Goal: Task Accomplishment & Management: Manage account settings

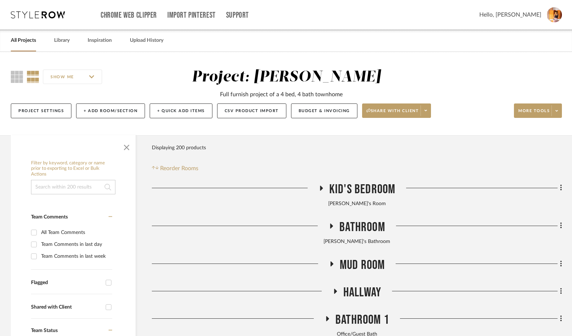
click at [320, 189] on icon at bounding box center [321, 188] width 3 height 5
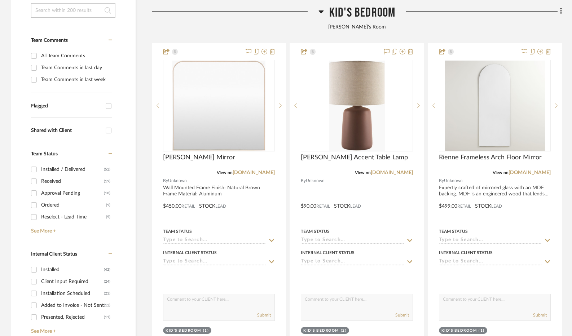
scroll to position [178, 0]
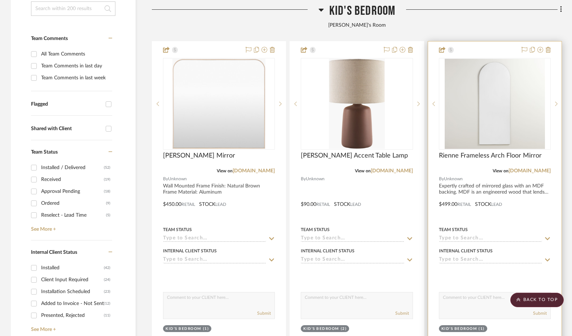
click at [463, 237] on input at bounding box center [490, 238] width 103 height 7
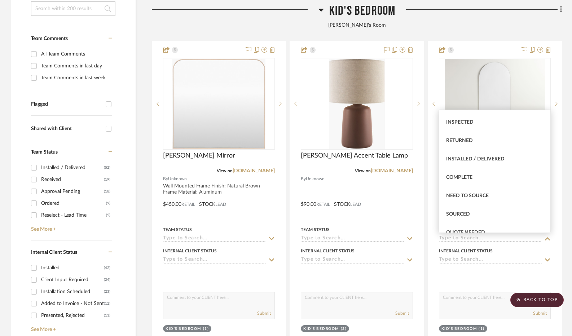
scroll to position [144, 0]
click at [469, 158] on span "Installed / Delivered" at bounding box center [475, 158] width 58 height 5
type input "[DATE]"
type input "Installed / Delivered"
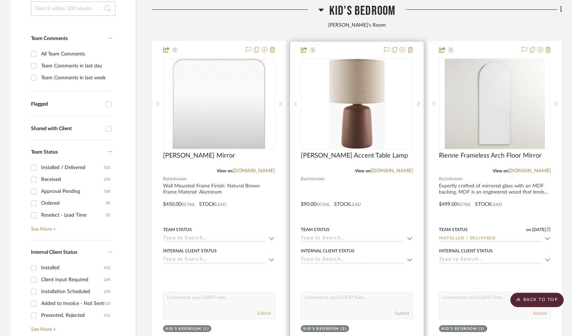
click at [375, 232] on div "Team Status" at bounding box center [357, 229] width 112 height 6
click at [351, 236] on input at bounding box center [352, 238] width 103 height 7
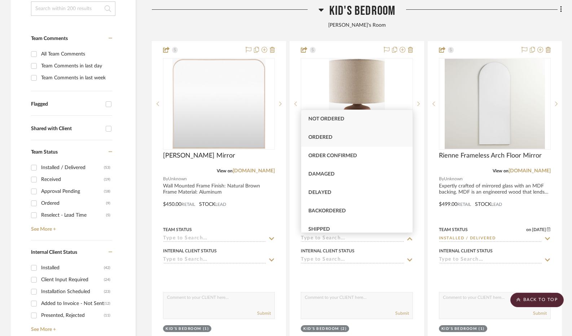
click at [339, 139] on div "Ordered" at bounding box center [356, 137] width 111 height 18
type input "[DATE]"
type input "Ordered"
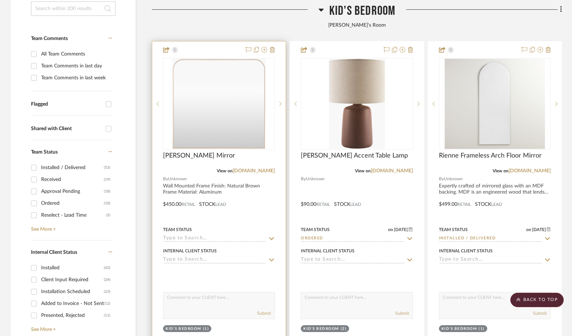
click at [208, 238] on input at bounding box center [214, 238] width 103 height 7
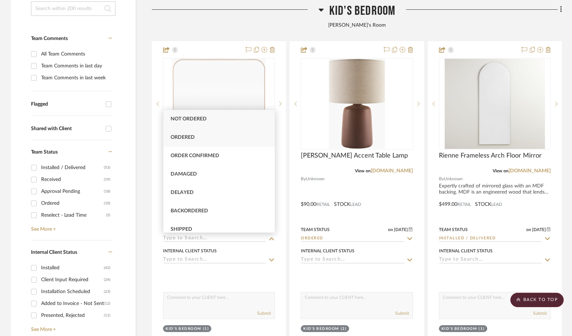
click at [220, 139] on div "Ordered" at bounding box center [218, 137] width 111 height 18
type input "[DATE]"
type input "Ordered"
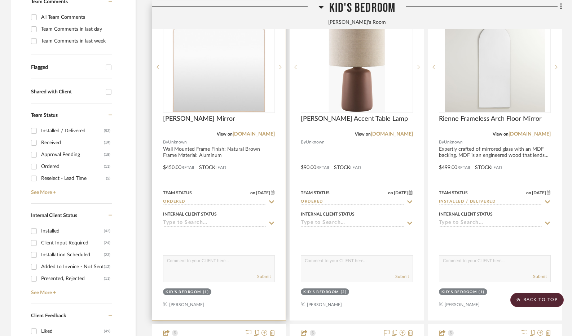
scroll to position [227, 0]
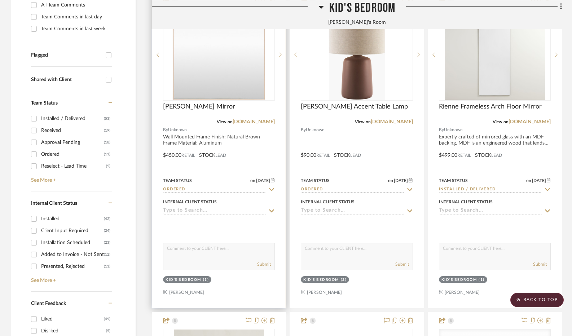
click at [230, 187] on input "Ordered" at bounding box center [214, 189] width 103 height 7
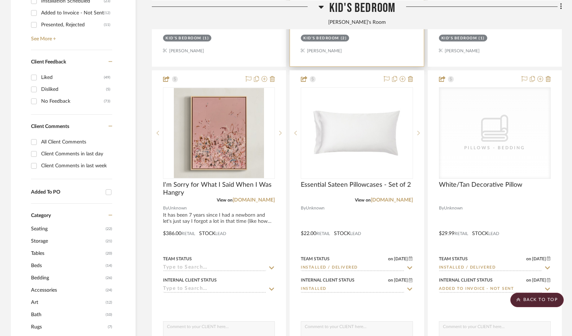
scroll to position [470, 0]
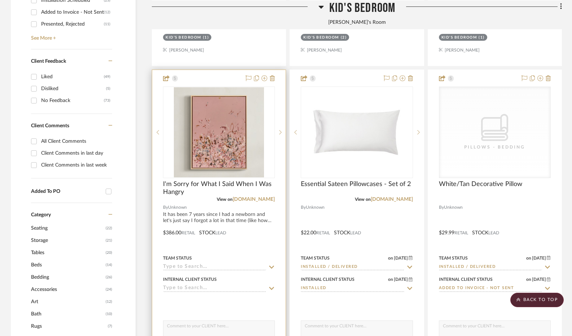
click at [240, 265] on input at bounding box center [214, 267] width 103 height 7
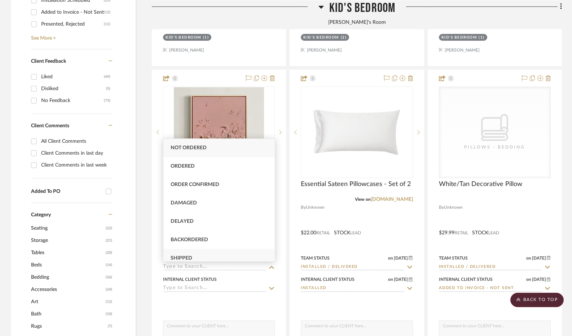
click at [226, 253] on div "Shipped" at bounding box center [218, 258] width 111 height 18
type input "[DATE]"
type input "Shipped"
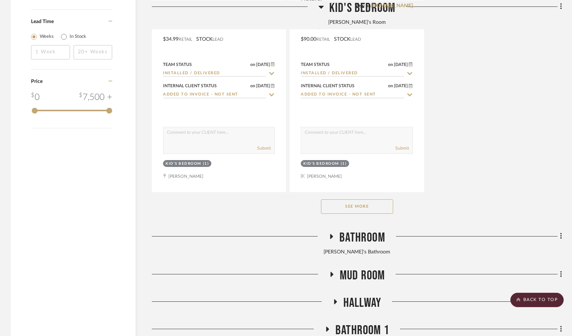
scroll to position [1019, 0]
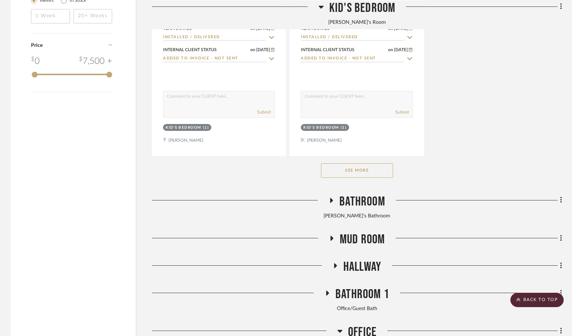
click at [351, 172] on button "See More" at bounding box center [357, 170] width 72 height 14
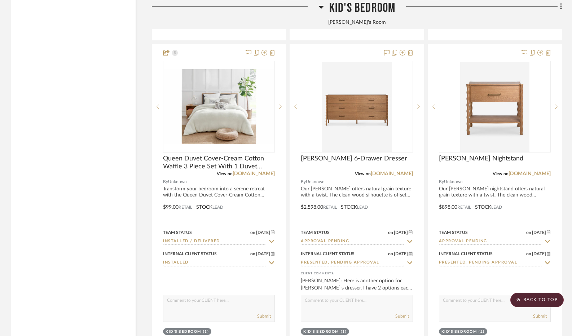
scroll to position [1132, 0]
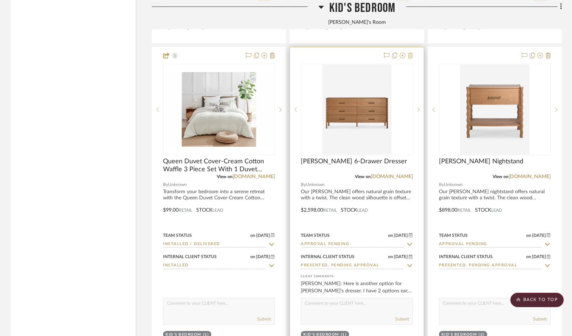
click at [409, 55] on icon at bounding box center [410, 56] width 5 height 6
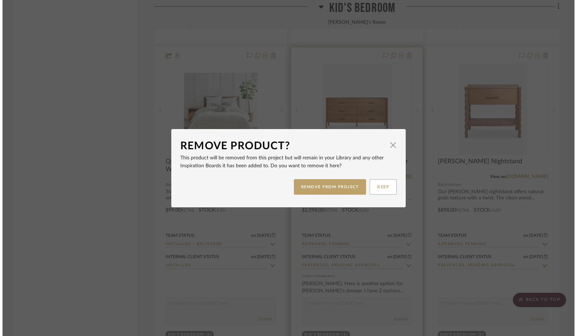
scroll to position [0, 0]
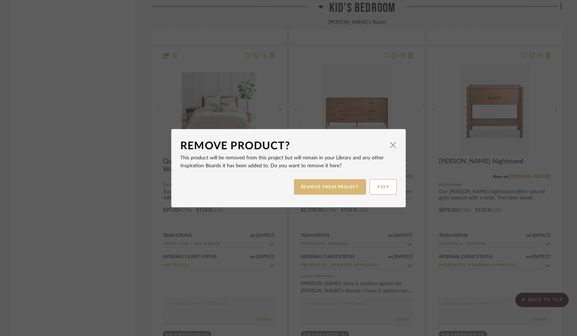
click at [319, 186] on button "REMOVE FROM PROJECT" at bounding box center [330, 186] width 72 height 15
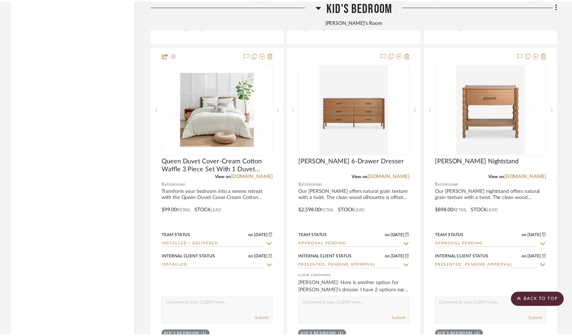
scroll to position [1132, 0]
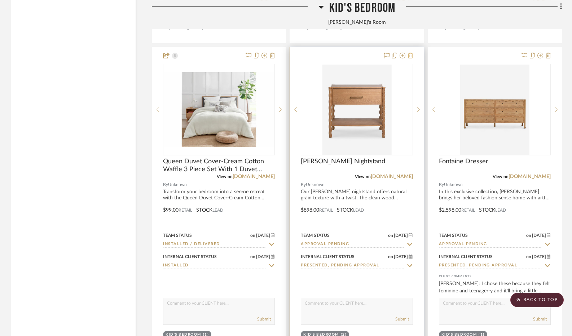
click at [412, 56] on icon at bounding box center [410, 56] width 5 height 6
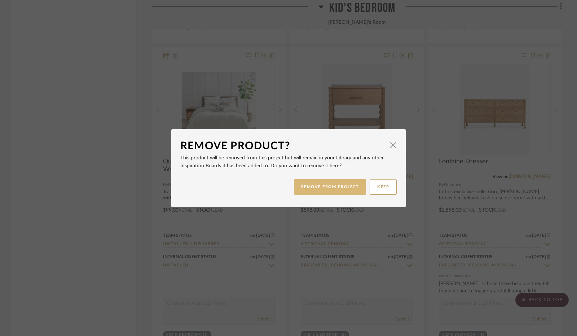
click at [342, 188] on button "REMOVE FROM PROJECT" at bounding box center [330, 186] width 72 height 15
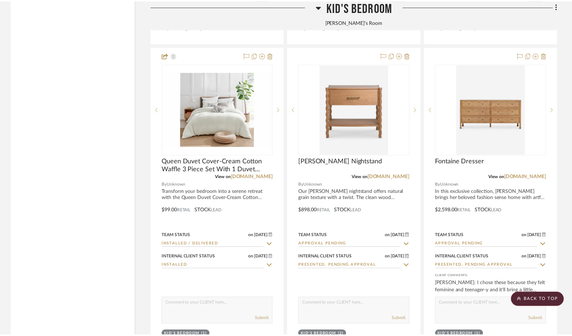
scroll to position [1132, 0]
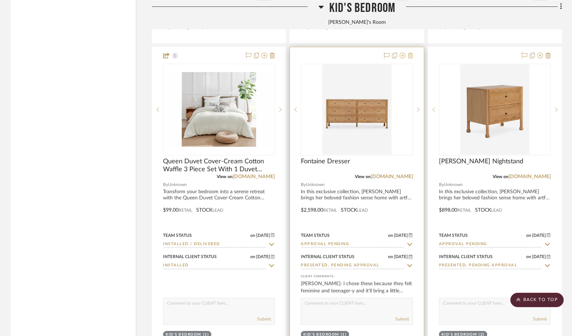
click at [409, 57] on icon at bounding box center [410, 56] width 5 height 6
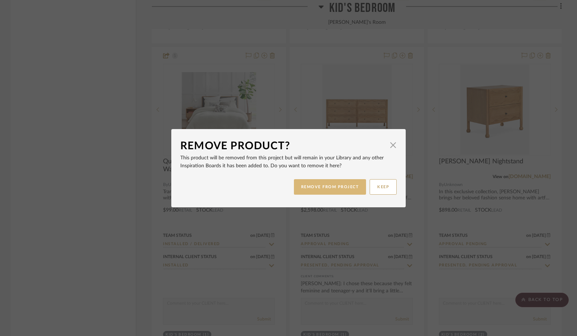
click at [334, 185] on button "REMOVE FROM PROJECT" at bounding box center [330, 186] width 72 height 15
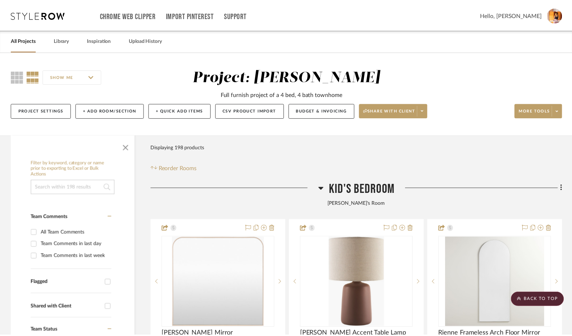
scroll to position [1132, 0]
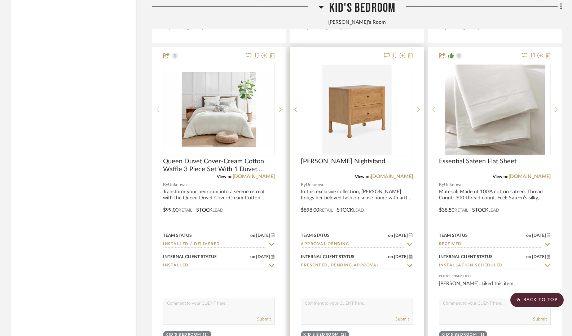
click at [410, 57] on icon at bounding box center [410, 56] width 5 height 6
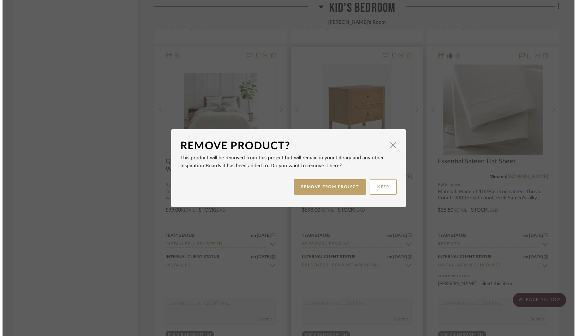
scroll to position [0, 0]
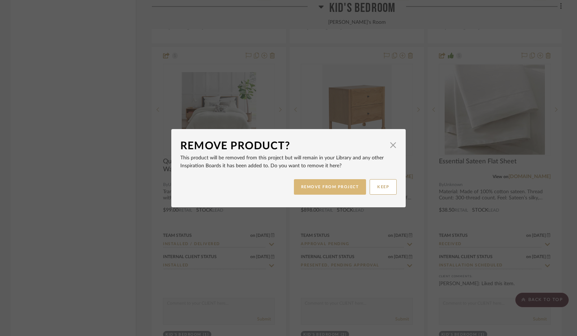
click at [332, 184] on button "REMOVE FROM PROJECT" at bounding box center [330, 186] width 72 height 15
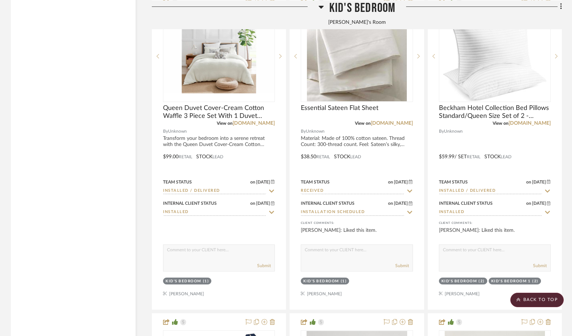
scroll to position [1185, 0]
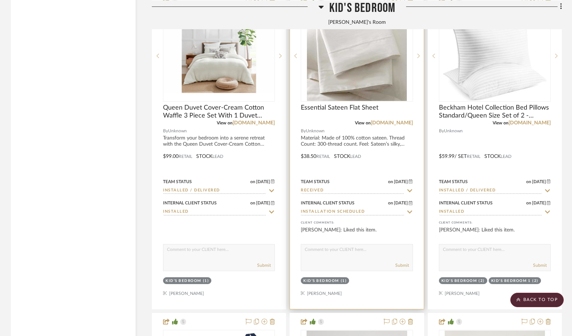
click at [329, 191] on input "Received" at bounding box center [352, 190] width 103 height 7
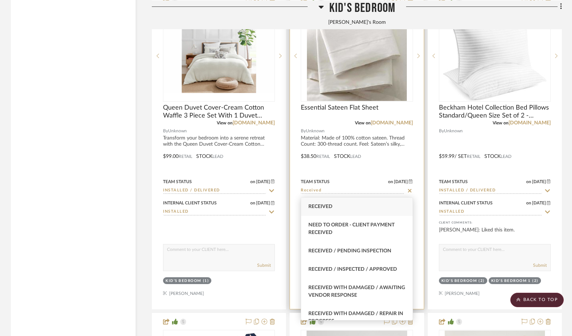
click at [409, 192] on icon at bounding box center [409, 191] width 6 height 6
type input "[DATE]"
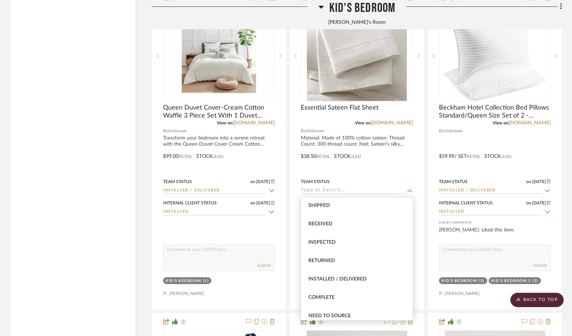
scroll to position [112, 0]
click at [340, 278] on span "Installed / Delivered" at bounding box center [337, 278] width 58 height 5
type input "Installed / Delivered"
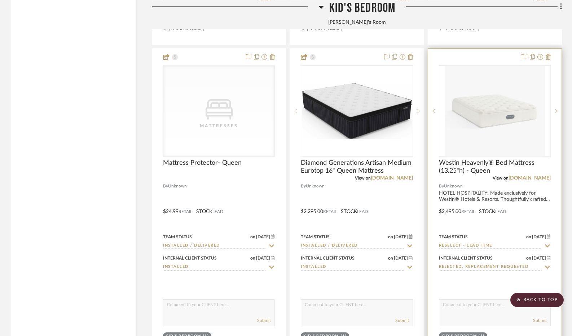
scroll to position [2089, 0]
click at [549, 58] on icon at bounding box center [547, 57] width 5 height 6
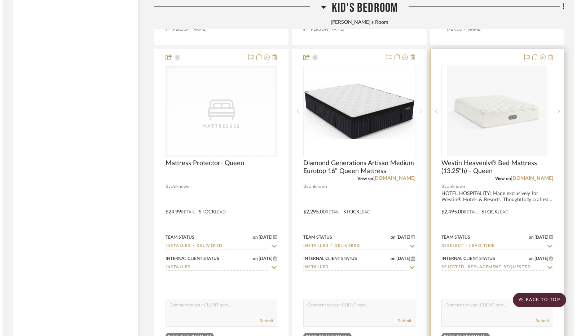
scroll to position [0, 0]
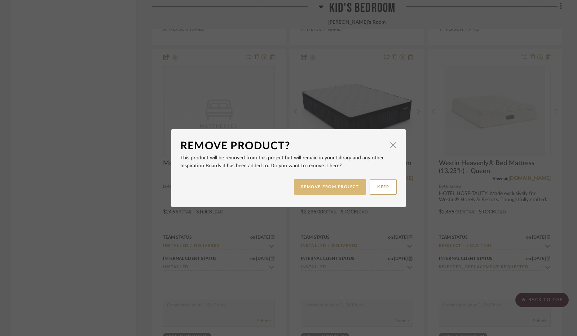
click at [338, 188] on button "REMOVE FROM PROJECT" at bounding box center [330, 186] width 72 height 15
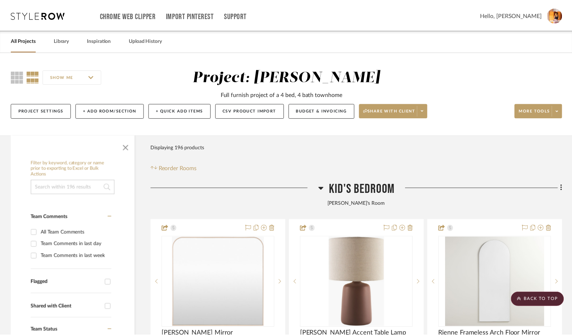
scroll to position [2089, 0]
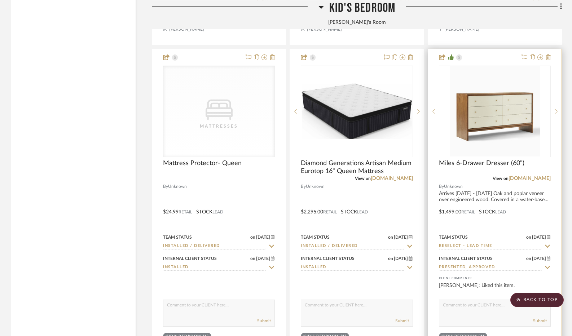
click at [502, 247] on input "Reselect - Lead Time" at bounding box center [490, 246] width 103 height 7
click at [546, 248] on icon at bounding box center [547, 246] width 6 height 6
type input "[DATE]"
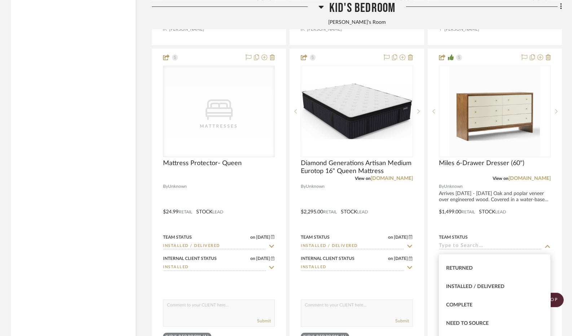
scroll to position [161, 0]
click at [477, 289] on div "Installed / Delivered" at bounding box center [494, 286] width 111 height 18
type input "Installed / Delivered"
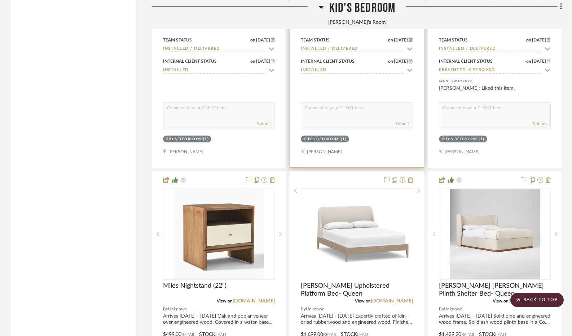
scroll to position [2286, 0]
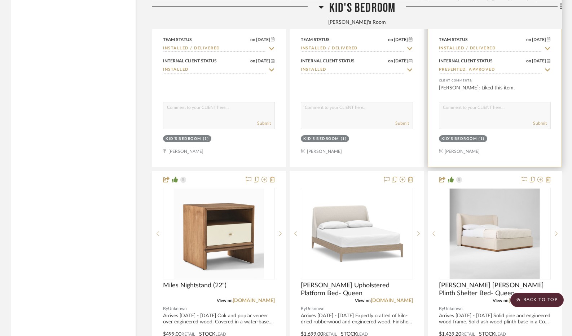
click at [513, 70] on input "Presented, Approved" at bounding box center [490, 70] width 103 height 7
click at [545, 72] on icon at bounding box center [547, 70] width 6 height 6
type input "[DATE]"
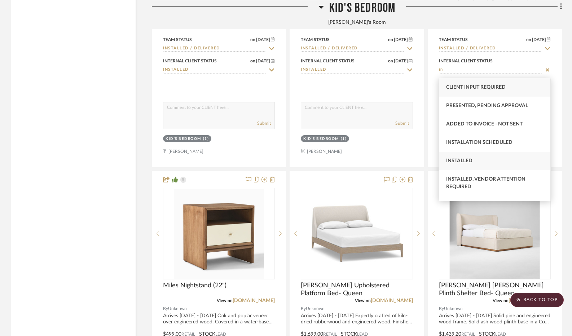
click at [465, 159] on span "Installed" at bounding box center [459, 160] width 26 height 5
type input "Installed"
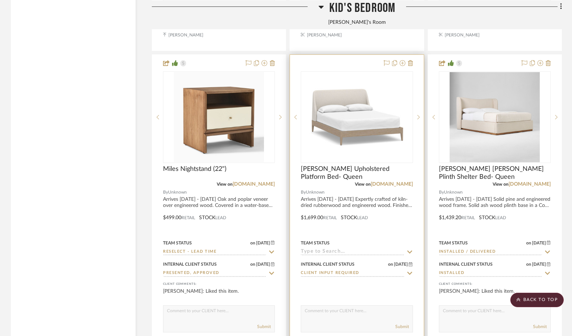
scroll to position [2407, 0]
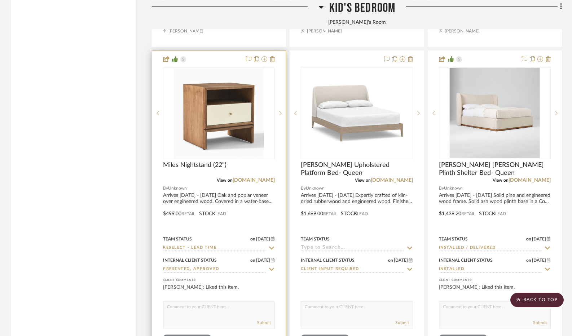
click at [272, 250] on icon at bounding box center [271, 248] width 6 height 6
click at [271, 249] on icon at bounding box center [272, 248] width 4 height 4
type input "[DATE]"
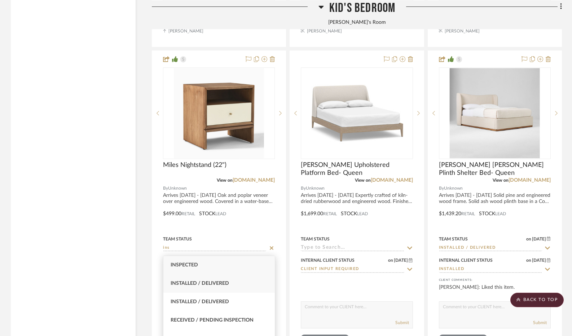
click at [235, 282] on div "Installed / Delivered" at bounding box center [218, 283] width 111 height 18
type input "Installed / Delivered"
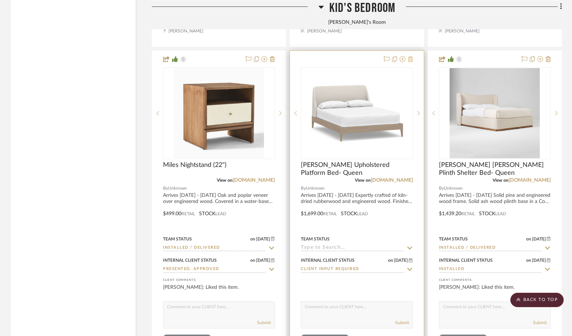
click at [411, 59] on icon at bounding box center [410, 59] width 5 height 6
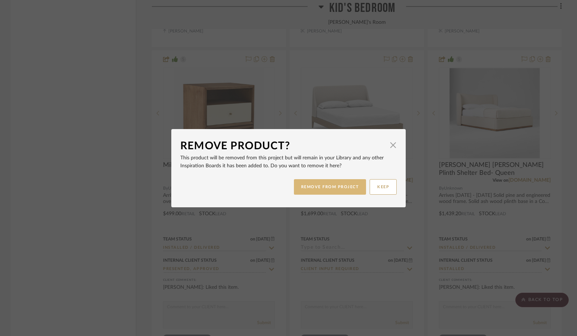
click at [335, 187] on button "REMOVE FROM PROJECT" at bounding box center [330, 186] width 72 height 15
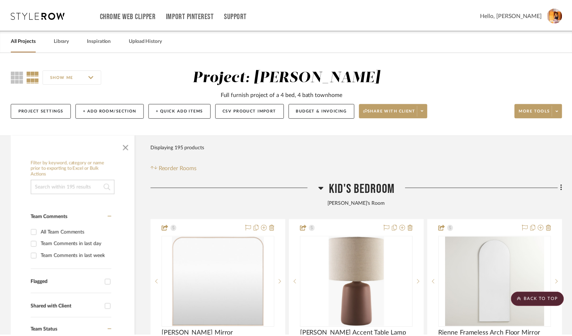
scroll to position [2407, 0]
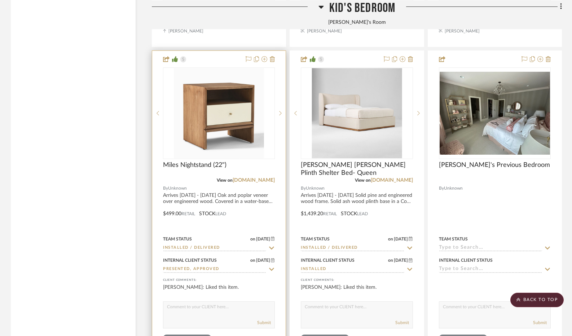
click at [272, 271] on icon at bounding box center [271, 269] width 6 height 6
click at [270, 270] on icon at bounding box center [271, 269] width 6 height 6
type input "[DATE]"
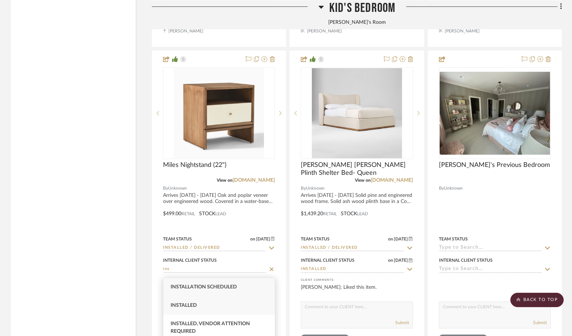
click at [194, 305] on span "Installed" at bounding box center [183, 305] width 26 height 5
type input "Installed"
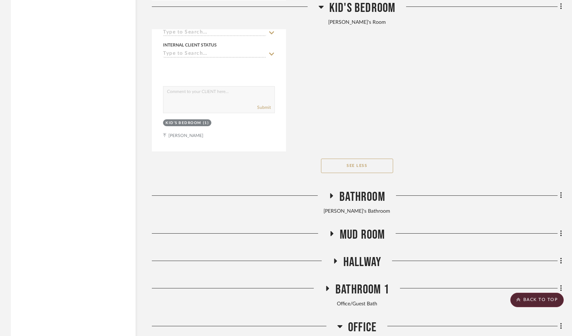
scroll to position [2942, 0]
click at [360, 164] on button "See Less" at bounding box center [357, 165] width 72 height 14
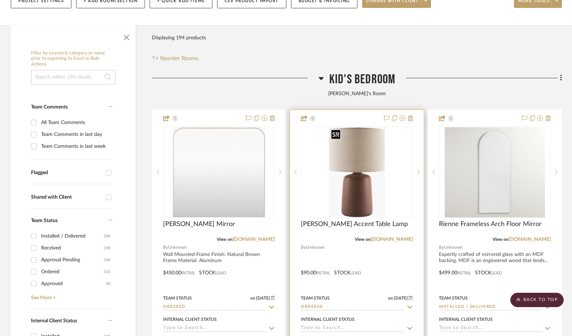
scroll to position [108, 0]
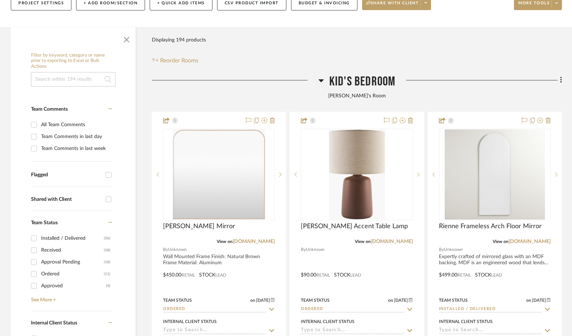
click at [321, 80] on icon at bounding box center [320, 80] width 5 height 3
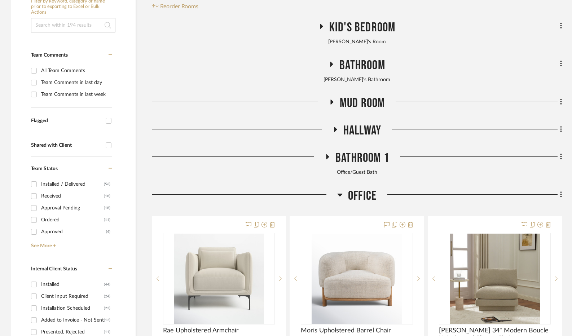
scroll to position [162, 0]
click at [330, 65] on icon at bounding box center [331, 63] width 3 height 5
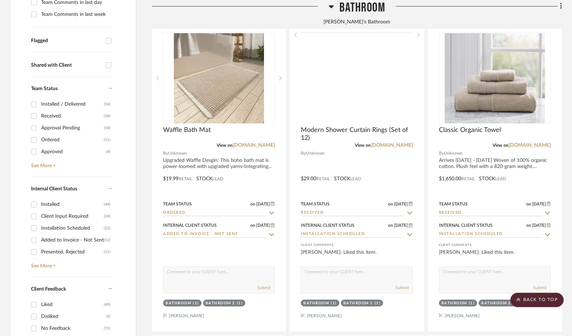
scroll to position [242, 0]
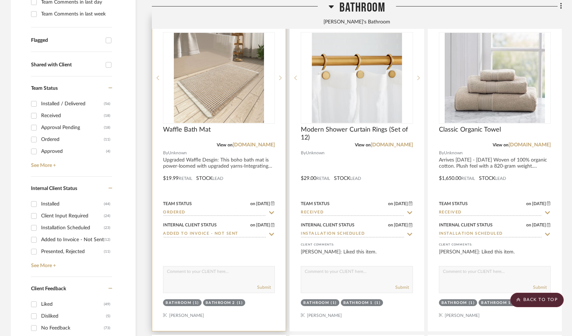
click at [270, 212] on icon at bounding box center [271, 213] width 6 height 6
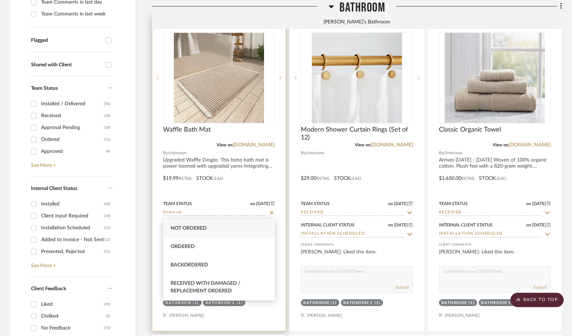
click at [271, 213] on icon at bounding box center [271, 213] width 6 height 6
type input "[DATE]"
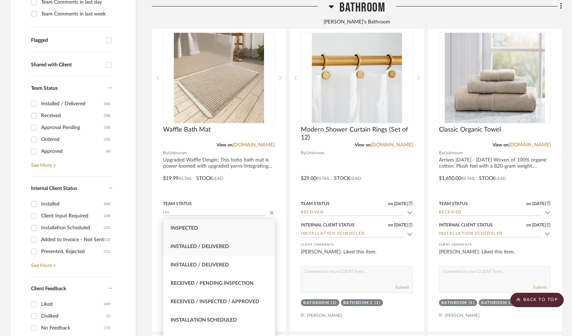
click at [221, 247] on span "Installed / Delivered" at bounding box center [199, 246] width 58 height 5
type input "Installed / Delivered"
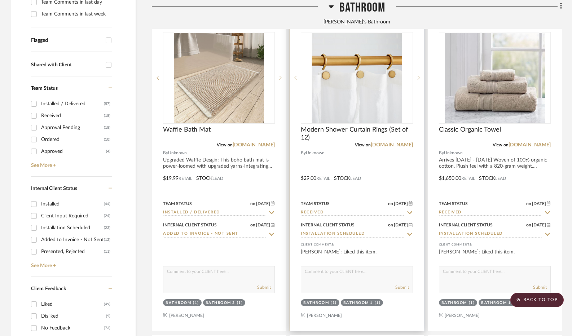
click at [410, 214] on icon at bounding box center [409, 212] width 5 height 3
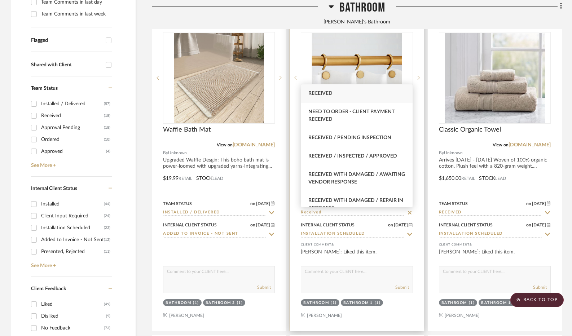
click at [408, 214] on icon at bounding box center [410, 213] width 4 height 4
type input "[DATE]"
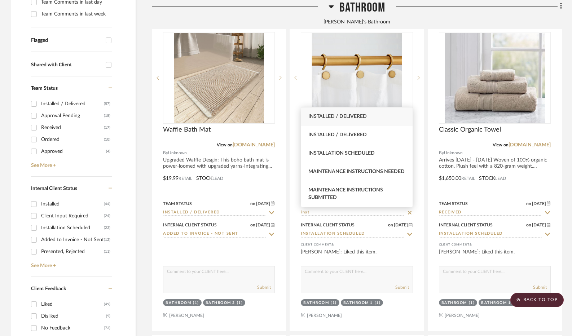
click at [375, 119] on div "Installed / Delivered" at bounding box center [356, 116] width 111 height 18
type input "Installed / Delivered"
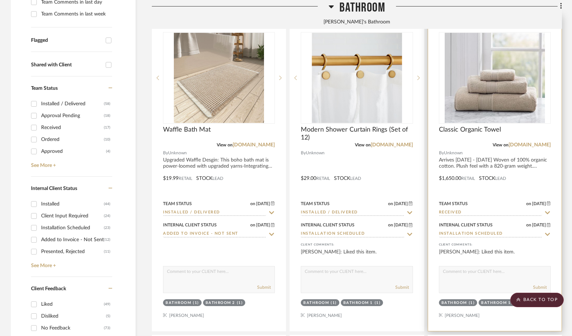
click at [548, 213] on icon at bounding box center [547, 212] width 5 height 3
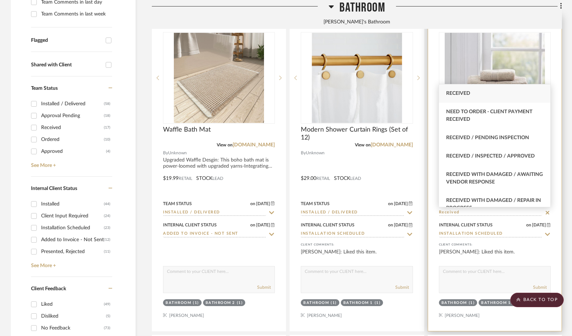
click at [546, 213] on icon at bounding box center [547, 213] width 4 height 4
type input "[DATE]"
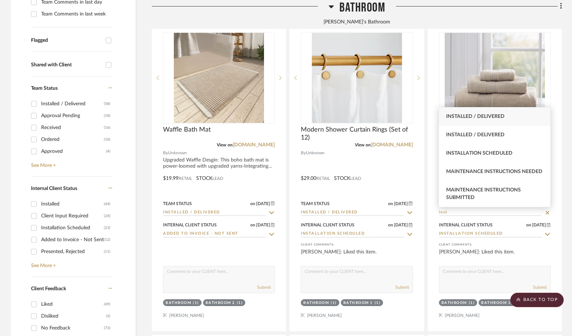
click at [513, 116] on div "Installed / Delivered" at bounding box center [494, 116] width 111 height 18
type input "Installed / Delivered"
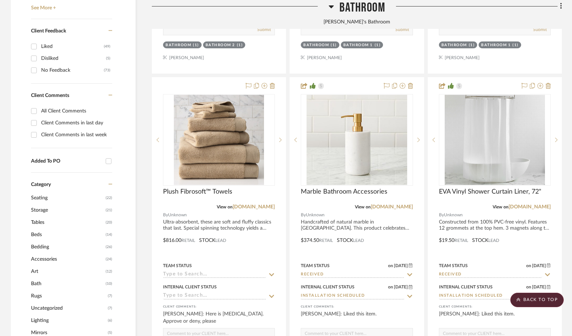
scroll to position [501, 0]
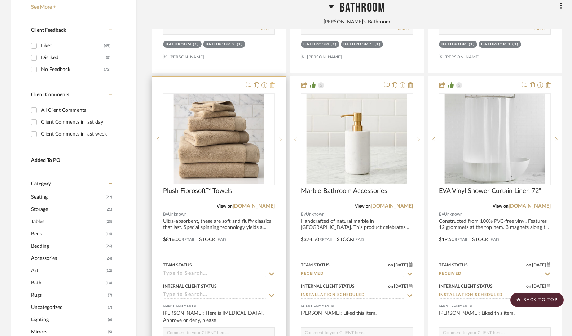
click at [272, 85] on icon at bounding box center [272, 85] width 5 height 6
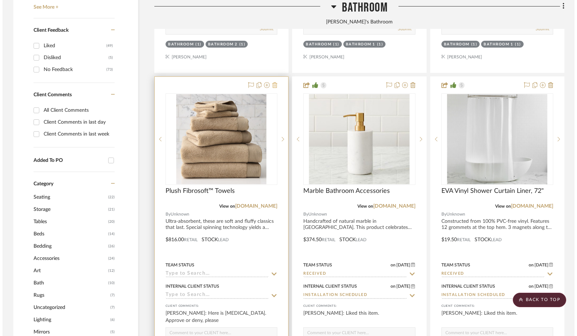
scroll to position [0, 0]
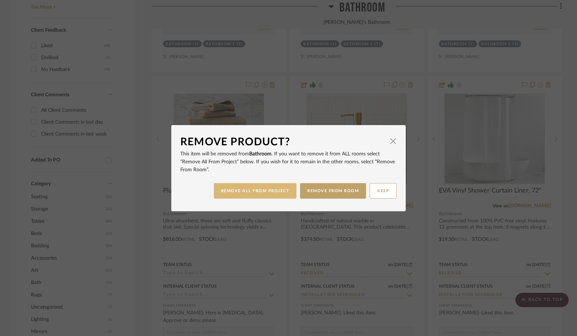
click at [276, 192] on button "REMOVE ALL FROM PROJECT" at bounding box center [255, 190] width 83 height 15
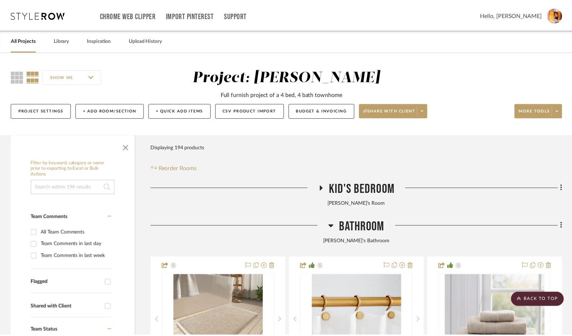
scroll to position [501, 0]
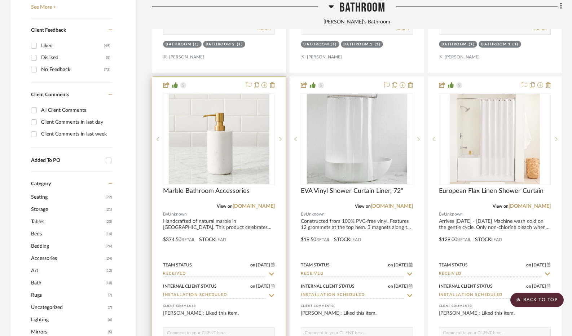
click at [270, 272] on icon at bounding box center [271, 274] width 6 height 6
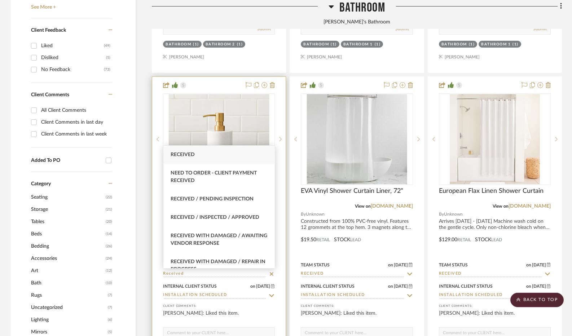
click at [270, 274] on icon at bounding box center [271, 274] width 6 height 6
type input "[DATE]"
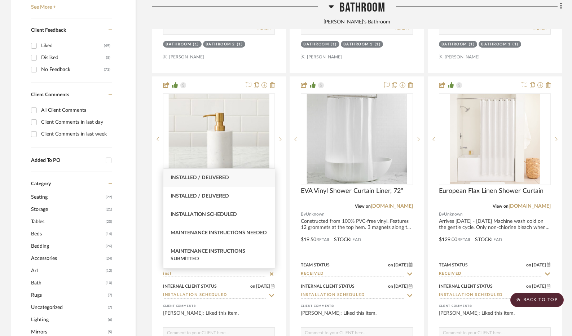
click at [260, 183] on div "Installed / Delivered" at bounding box center [218, 178] width 111 height 18
type input "Installed / Delivered"
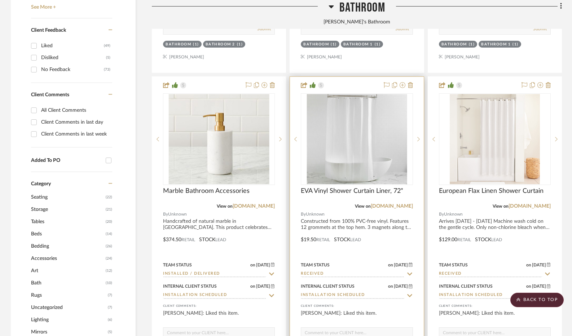
click at [409, 274] on icon at bounding box center [409, 273] width 5 height 3
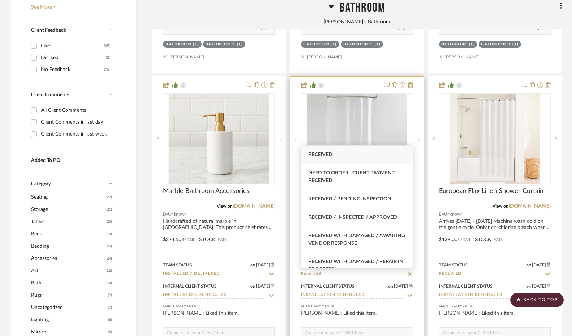
click at [409, 275] on icon at bounding box center [410, 274] width 4 height 4
type input "[DATE]"
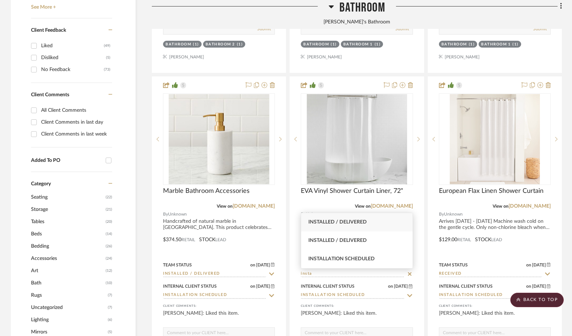
click at [364, 223] on span "Installed / Delivered" at bounding box center [337, 221] width 58 height 5
type input "Installed / Delivered"
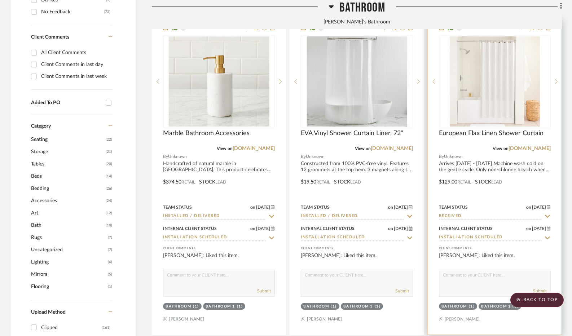
scroll to position [568, 0]
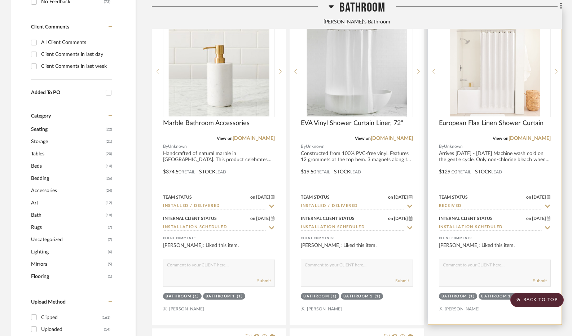
click at [549, 207] on icon at bounding box center [547, 206] width 6 height 6
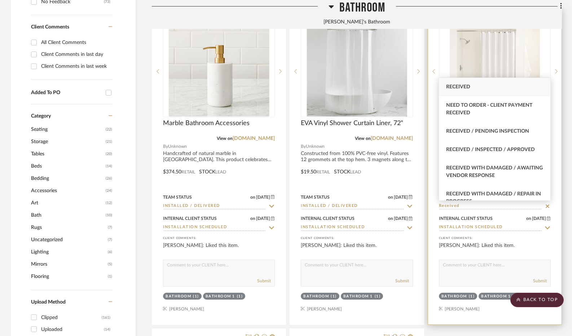
click at [547, 206] on icon at bounding box center [547, 206] width 4 height 4
type input "[DATE]"
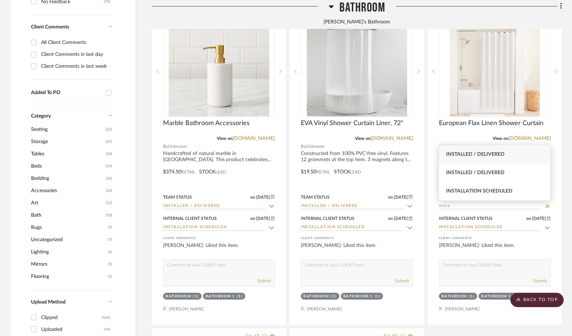
click at [507, 156] on div "Installed / Delivered" at bounding box center [494, 154] width 111 height 18
type input "Installed / Delivered"
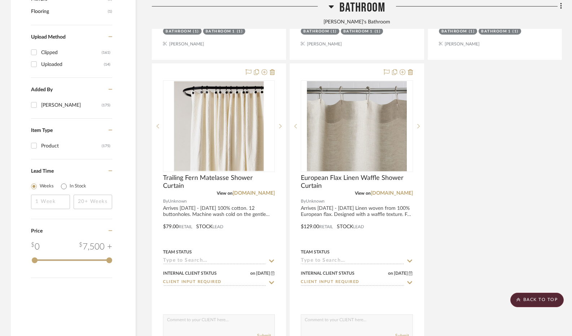
scroll to position [834, 0]
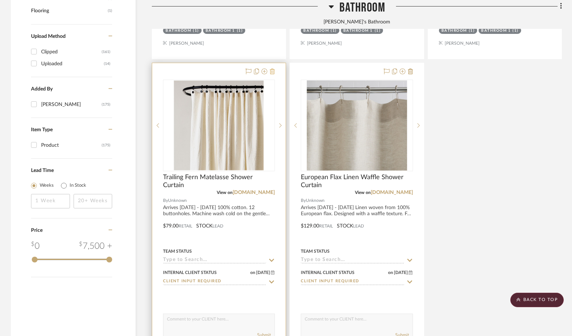
click at [273, 72] on icon at bounding box center [272, 71] width 5 height 6
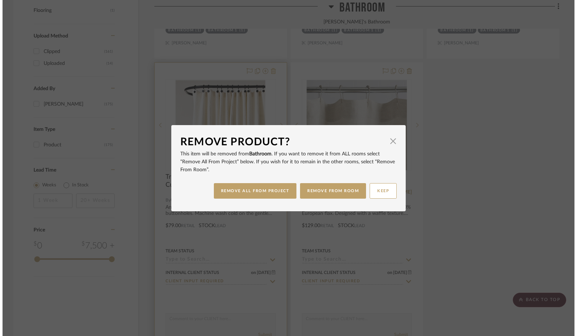
scroll to position [0, 0]
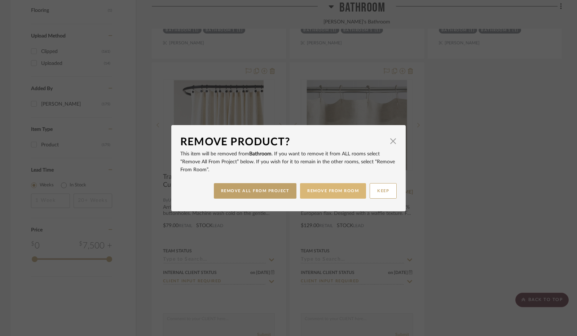
click at [343, 193] on button "REMOVE FROM ROOM" at bounding box center [333, 190] width 66 height 15
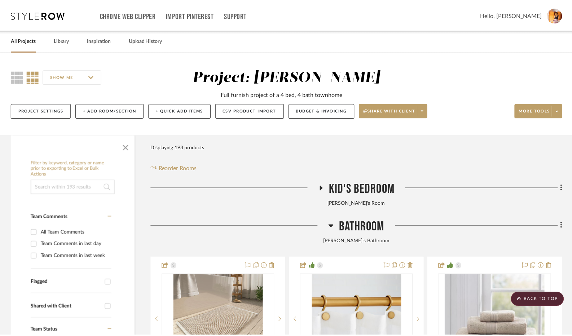
scroll to position [834, 0]
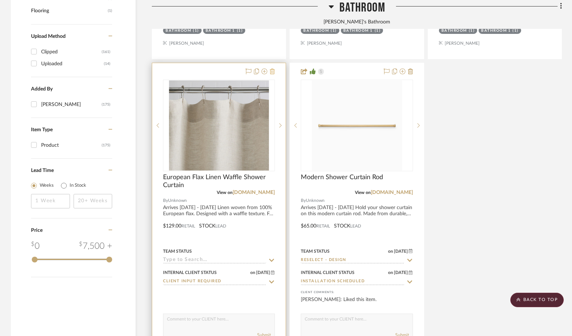
click at [274, 72] on icon at bounding box center [272, 71] width 5 height 6
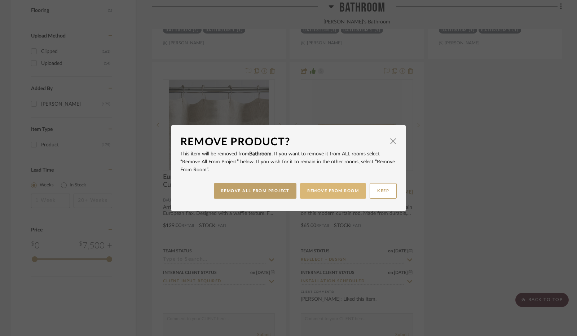
click at [328, 190] on button "REMOVE FROM ROOM" at bounding box center [333, 190] width 66 height 15
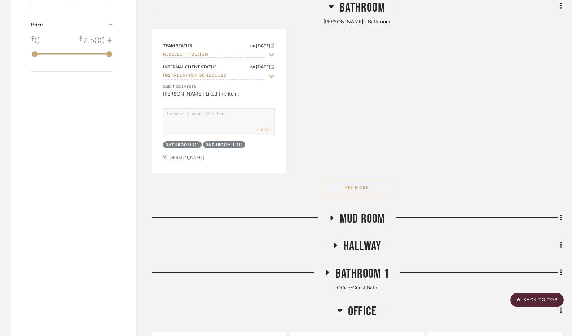
scroll to position [1039, 0]
click at [351, 186] on button "See More" at bounding box center [357, 188] width 72 height 14
click at [351, 186] on button "See Less" at bounding box center [357, 188] width 72 height 14
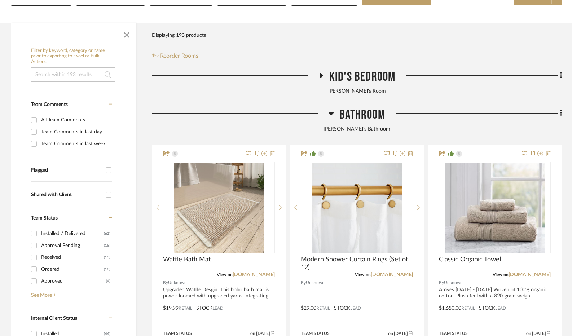
scroll to position [106, 0]
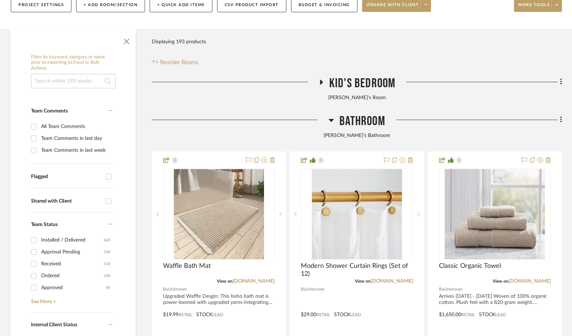
click at [331, 116] on icon at bounding box center [330, 120] width 5 height 9
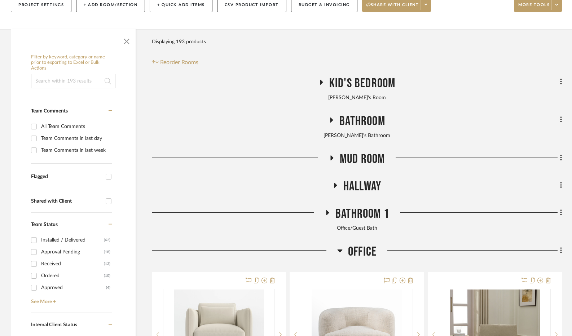
click at [329, 157] on icon at bounding box center [331, 157] width 9 height 5
click at [333, 157] on icon at bounding box center [331, 157] width 3 height 5
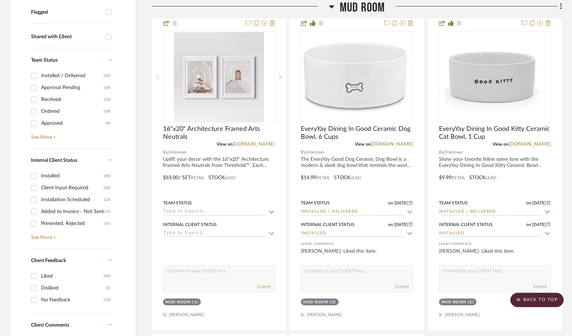
scroll to position [261, 0]
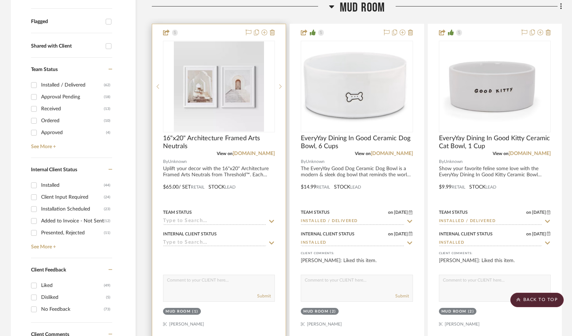
click at [272, 220] on icon at bounding box center [271, 221] width 6 height 6
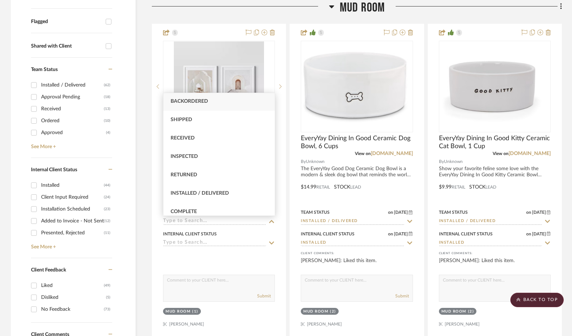
scroll to position [93, 0]
click at [196, 136] on div "Received" at bounding box center [218, 138] width 111 height 18
type input "[DATE]"
type input "Received"
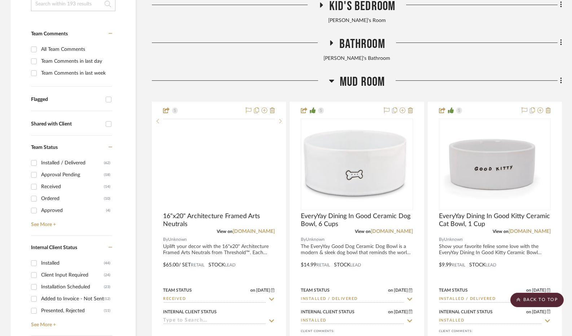
scroll to position [183, 0]
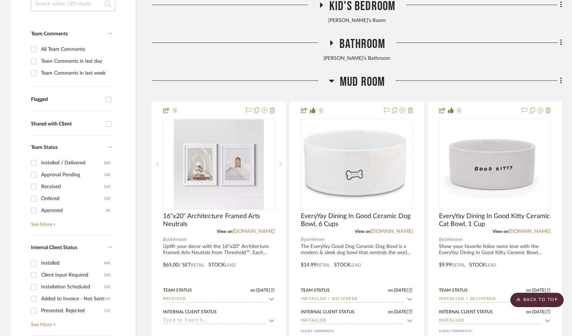
click at [331, 81] on icon at bounding box center [331, 81] width 5 height 3
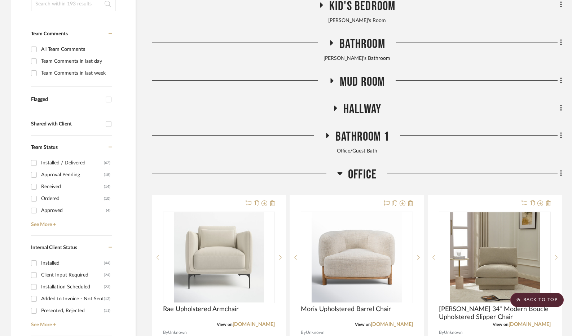
click at [334, 109] on icon at bounding box center [335, 108] width 3 height 5
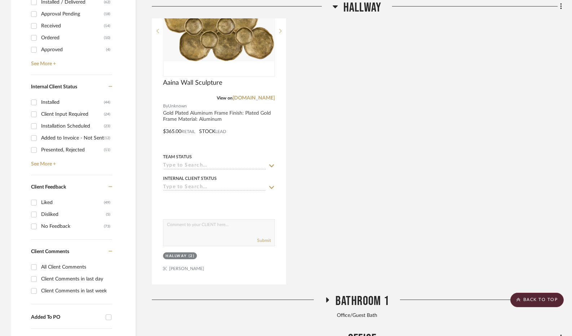
scroll to position [345, 0]
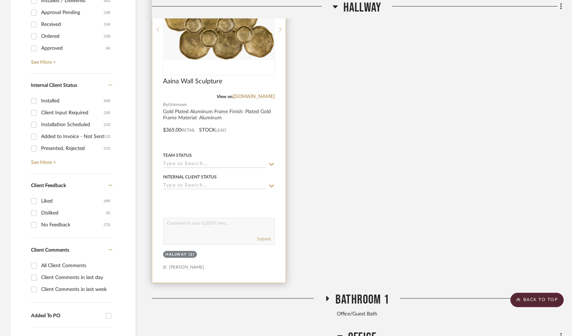
click at [272, 164] on icon at bounding box center [271, 164] width 5 height 3
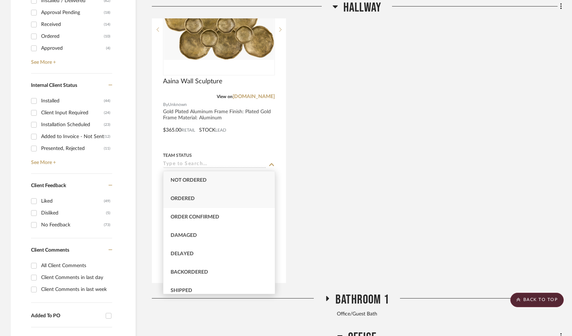
click at [232, 195] on div "Ordered" at bounding box center [218, 199] width 111 height 18
type input "[DATE]"
type input "Ordered"
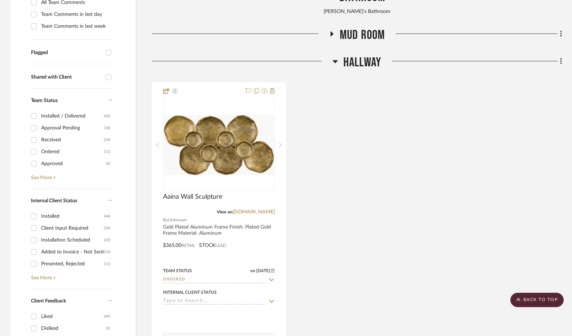
scroll to position [228, 0]
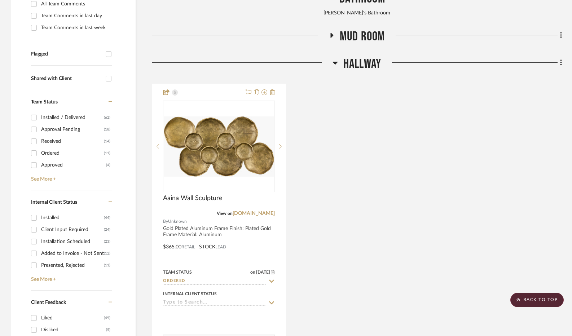
click at [333, 62] on icon at bounding box center [334, 63] width 5 height 3
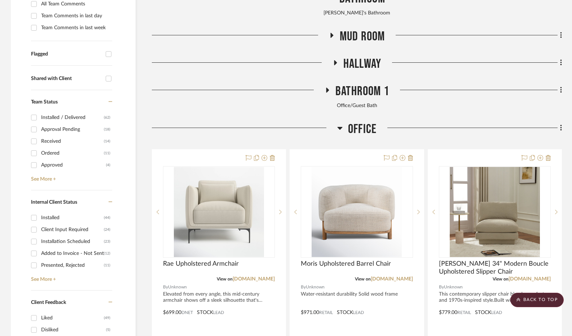
click at [326, 89] on icon at bounding box center [327, 90] width 3 height 5
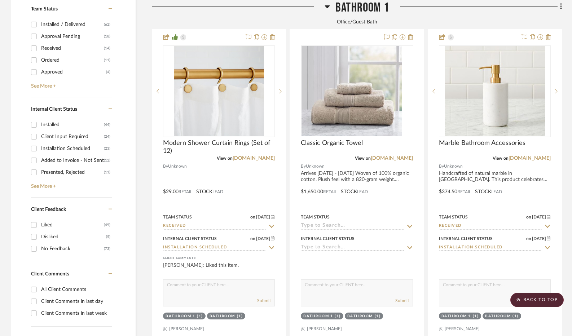
scroll to position [341, 0]
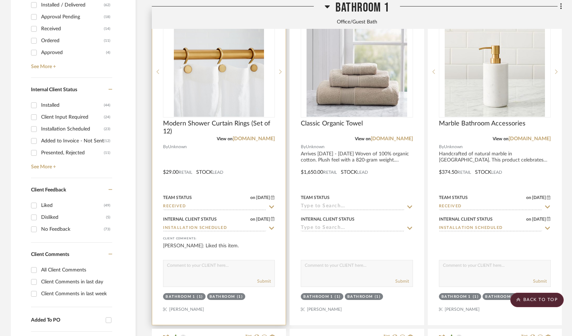
click at [271, 208] on icon at bounding box center [271, 207] width 6 height 6
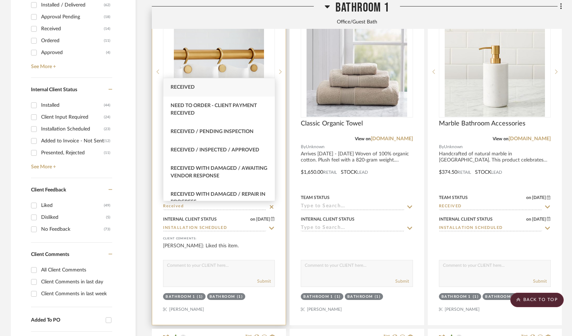
click at [272, 209] on icon at bounding box center [271, 207] width 6 height 6
type input "[DATE]"
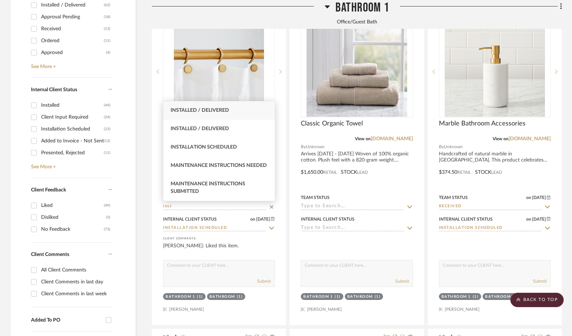
click at [217, 111] on span "Installed / Delivered" at bounding box center [199, 110] width 58 height 5
type input "Installed / Delivered"
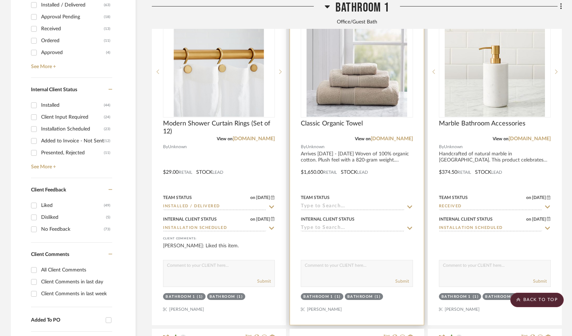
click at [411, 205] on icon at bounding box center [409, 206] width 5 height 3
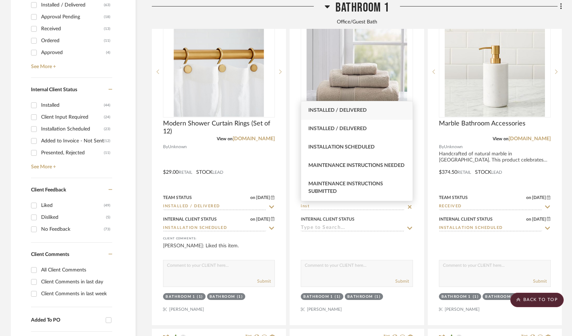
type input "inst"
click at [396, 111] on div "Installed / Delivered" at bounding box center [356, 110] width 111 height 18
type input "[DATE]"
type input "Installed / Delivered"
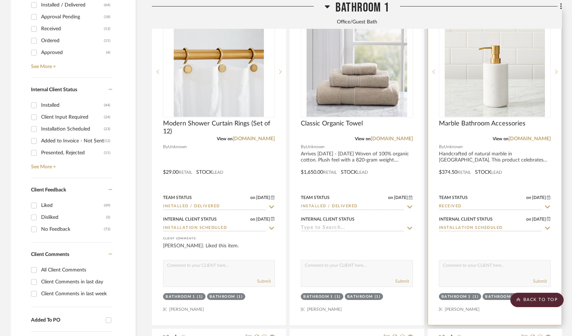
click at [548, 208] on icon at bounding box center [547, 207] width 6 height 6
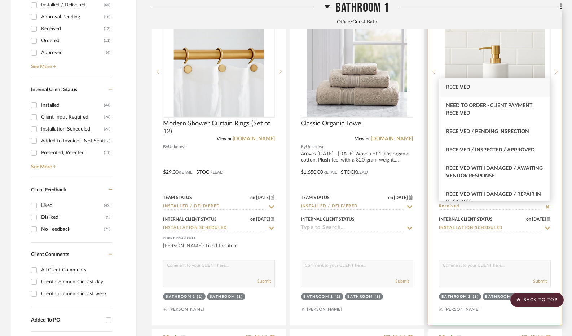
click at [548, 208] on icon at bounding box center [547, 207] width 4 height 4
type input "[DATE]"
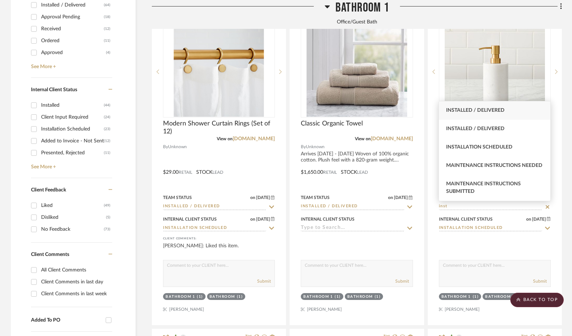
click at [498, 108] on span "Installed / Delivered" at bounding box center [475, 110] width 58 height 5
type input "Installed / Delivered"
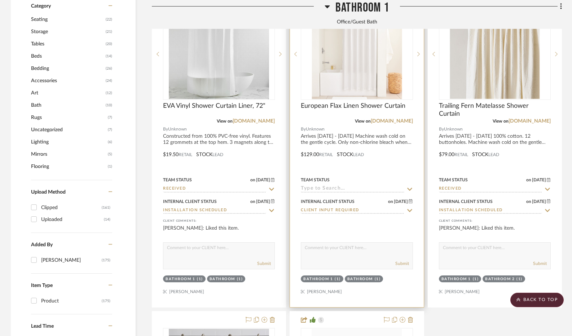
scroll to position [691, 0]
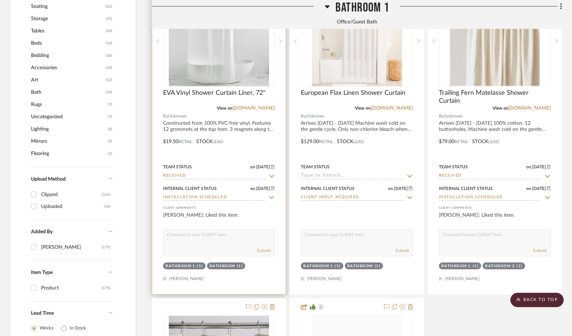
click at [271, 176] on icon at bounding box center [271, 176] width 6 height 6
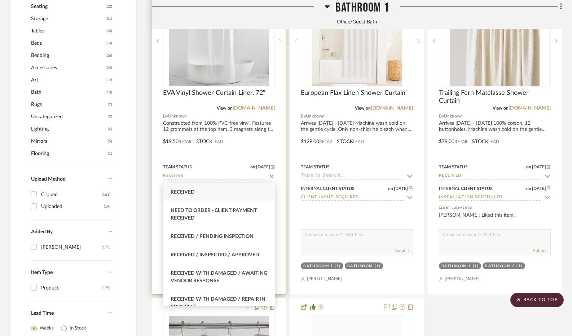
click at [273, 176] on icon at bounding box center [271, 176] width 6 height 6
type input "[DATE]"
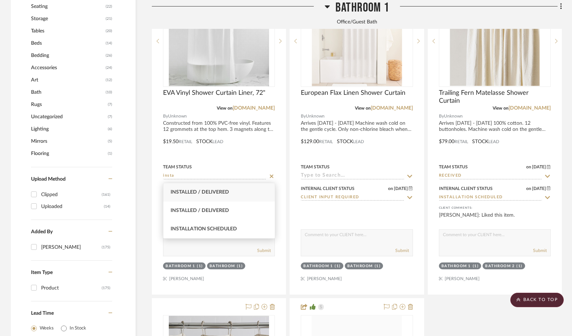
click at [245, 194] on div "Installed / Delivered" at bounding box center [218, 192] width 111 height 18
type input "Installed / Delivered"
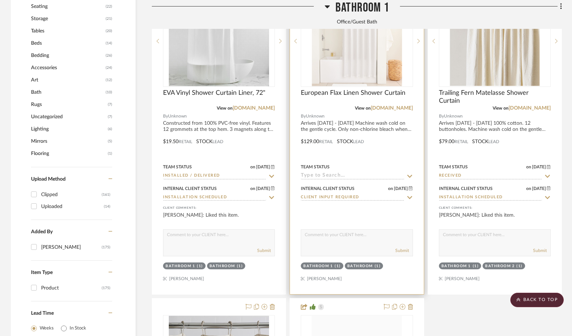
click at [409, 177] on icon at bounding box center [409, 175] width 5 height 3
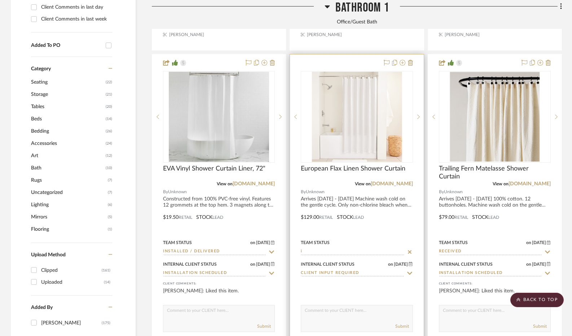
scroll to position [598, 0]
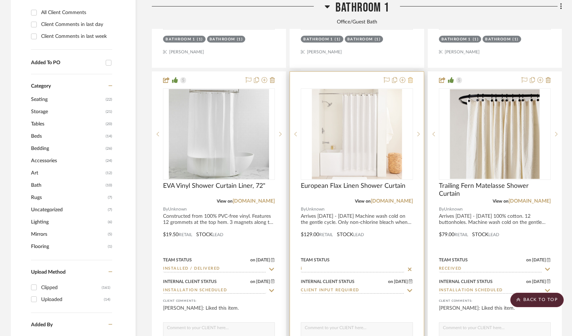
type input "i"
click at [412, 81] on icon at bounding box center [410, 80] width 5 height 6
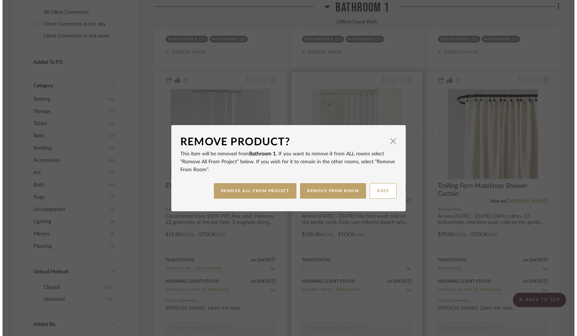
scroll to position [0, 0]
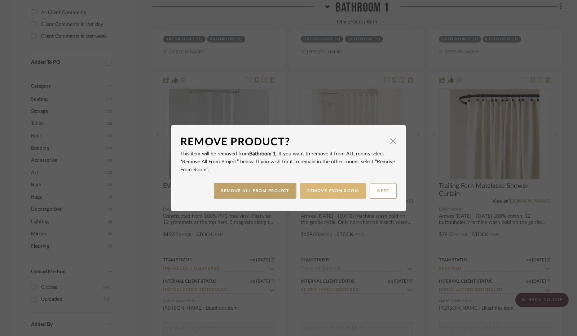
click at [332, 191] on button "REMOVE FROM ROOM" at bounding box center [333, 190] width 66 height 15
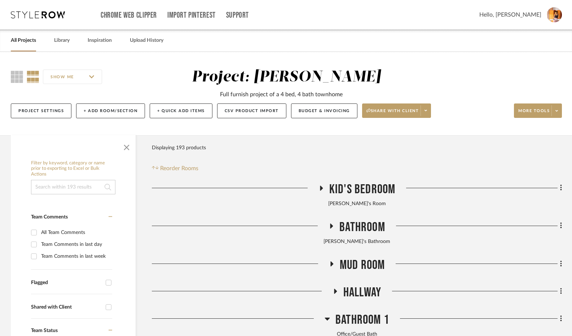
click at [321, 185] on icon at bounding box center [320, 187] width 9 height 5
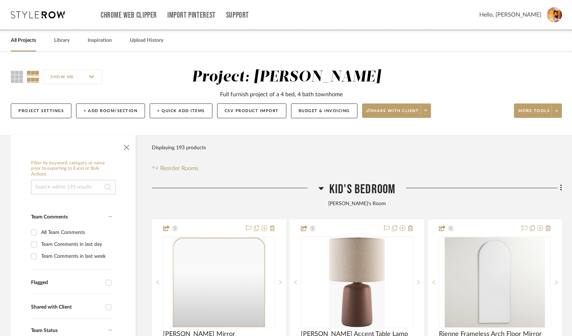
click at [320, 188] on icon at bounding box center [320, 188] width 5 height 3
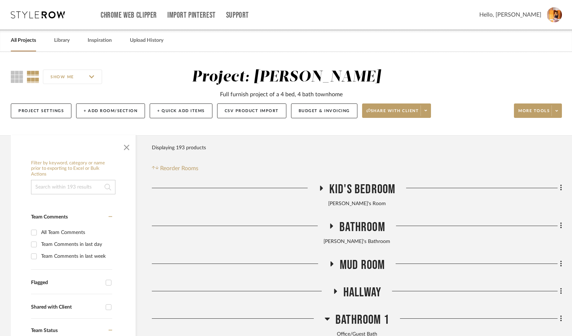
click at [330, 225] on icon at bounding box center [331, 225] width 3 height 5
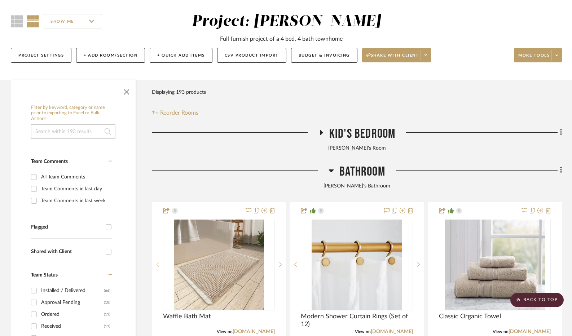
scroll to position [57, 0]
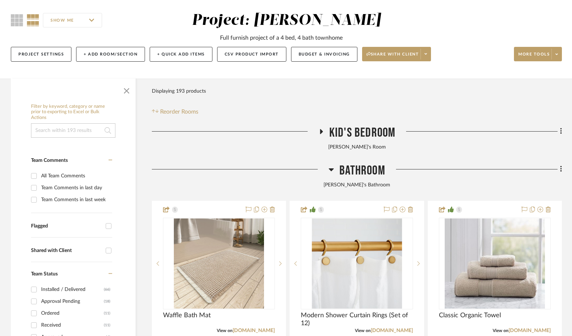
click at [332, 170] on icon at bounding box center [330, 169] width 5 height 9
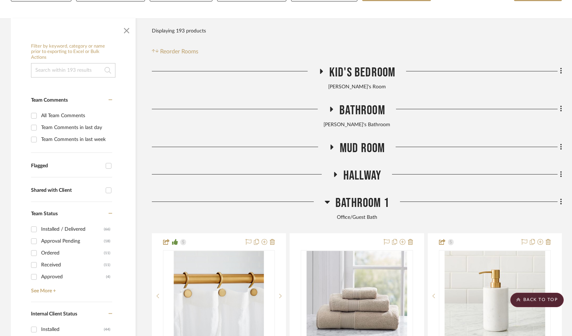
scroll to position [116, 0]
click at [332, 110] on icon at bounding box center [331, 109] width 3 height 5
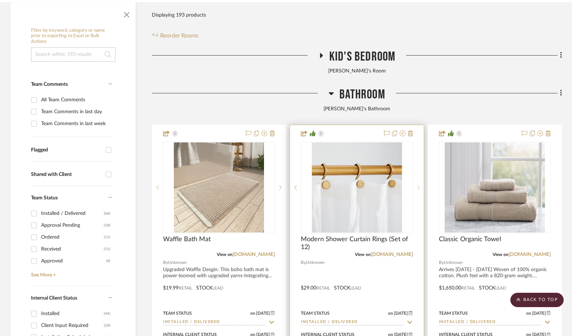
scroll to position [126, 0]
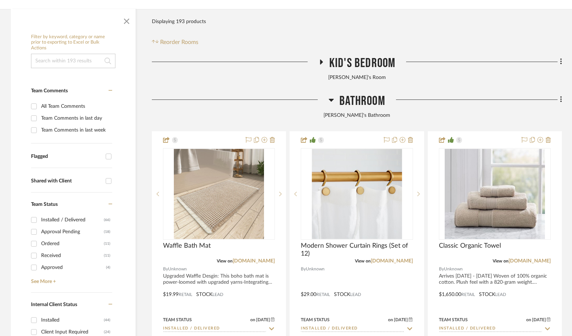
click at [331, 99] on icon at bounding box center [331, 100] width 5 height 3
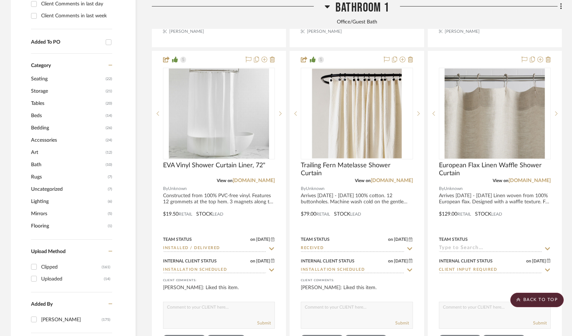
scroll to position [617, 0]
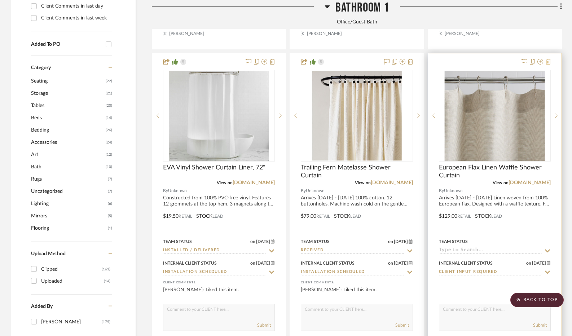
click at [548, 62] on icon at bounding box center [547, 62] width 5 height 6
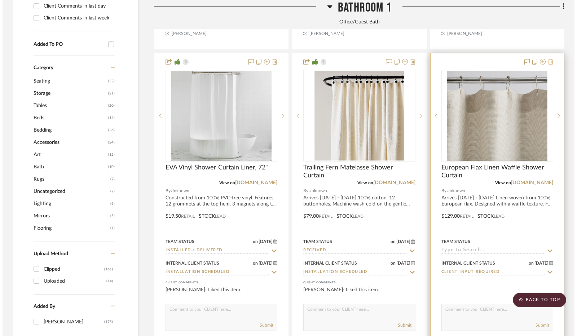
scroll to position [0, 0]
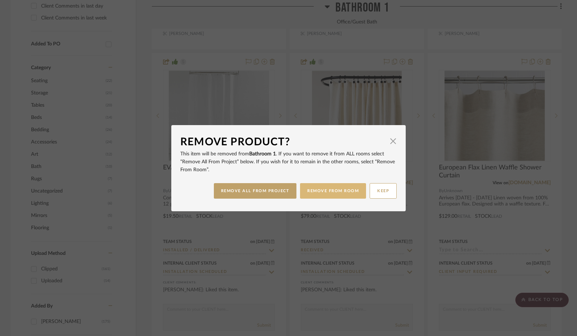
click at [328, 190] on button "REMOVE FROM ROOM" at bounding box center [333, 190] width 66 height 15
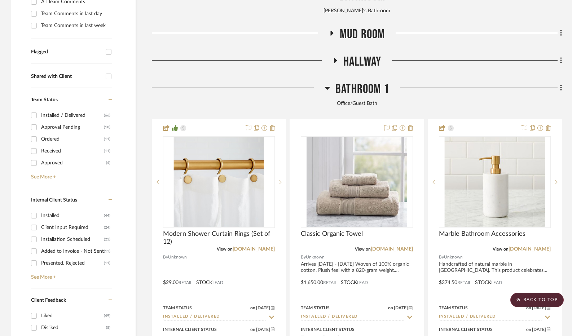
scroll to position [230, 0]
click at [327, 89] on icon at bounding box center [327, 88] width 5 height 3
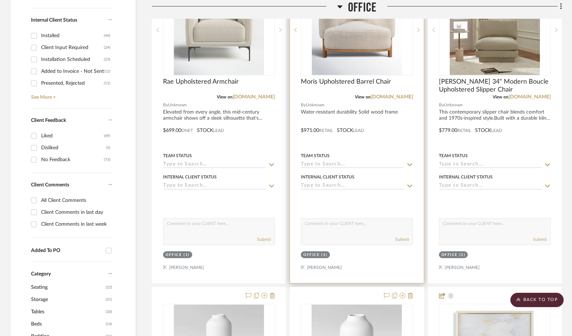
scroll to position [296, 0]
